Goal: Contribute content

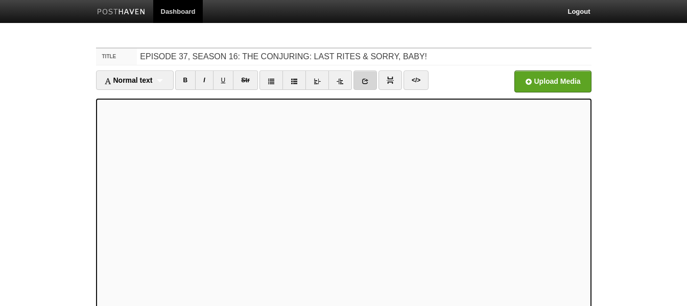
click at [359, 82] on link at bounding box center [366, 80] width 24 height 19
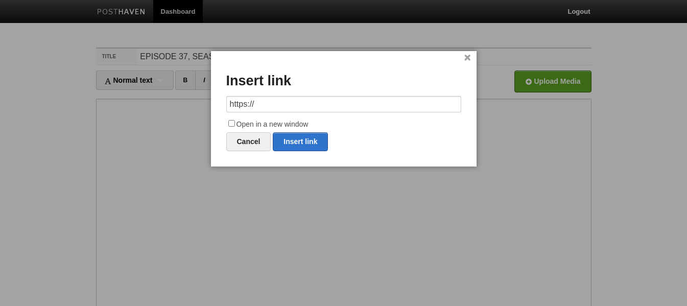
click at [304, 110] on input "https://" at bounding box center [343, 104] width 235 height 16
click at [288, 145] on link "Insert link" at bounding box center [300, 141] width 55 height 19
type input "https://"
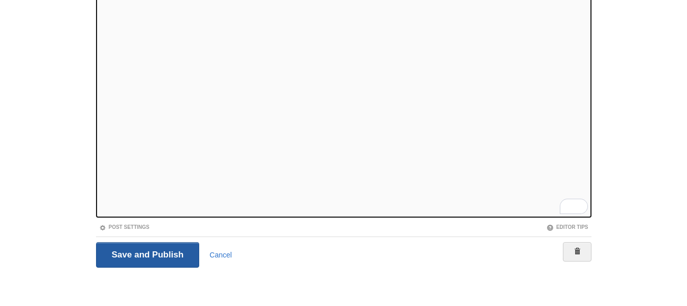
scroll to position [143, 0]
click at [146, 261] on input "Save and Publish" at bounding box center [148, 255] width 104 height 26
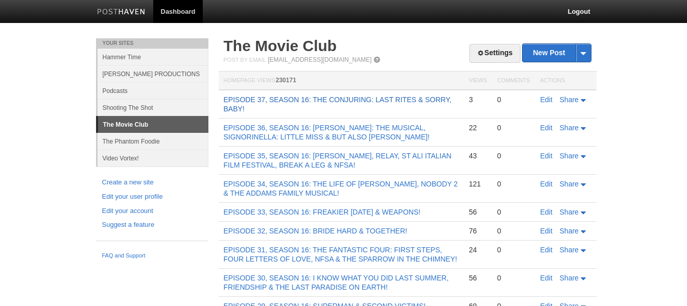
click at [321, 99] on link "EPISODE 37, SEASON 16: THE CONJURING: LAST RITES & SORRY, BABY!" at bounding box center [338, 104] width 228 height 17
